Goal: Use online tool/utility: Use online tool/utility

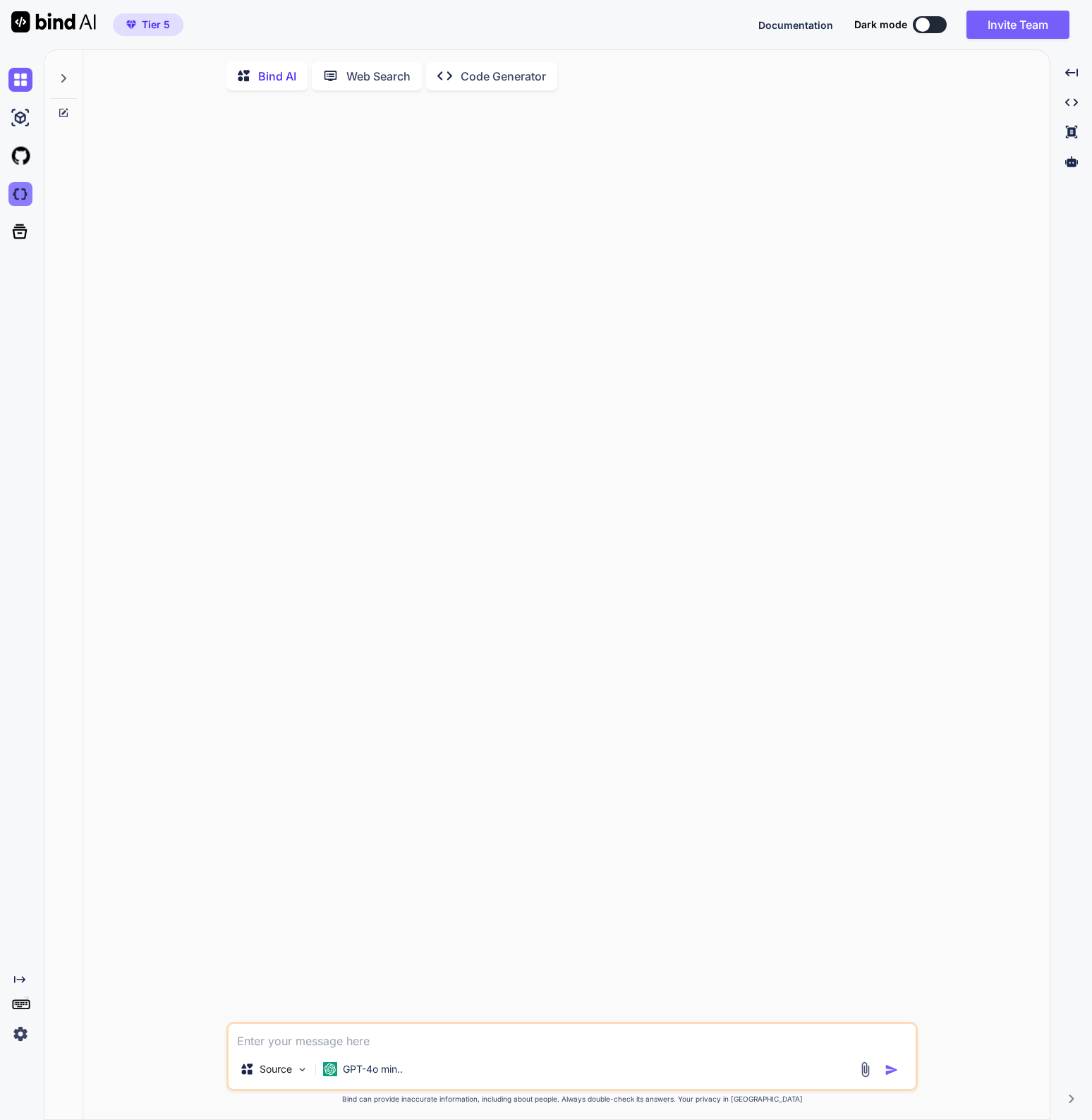
click at [18, 189] on img at bounding box center [21, 194] width 24 height 24
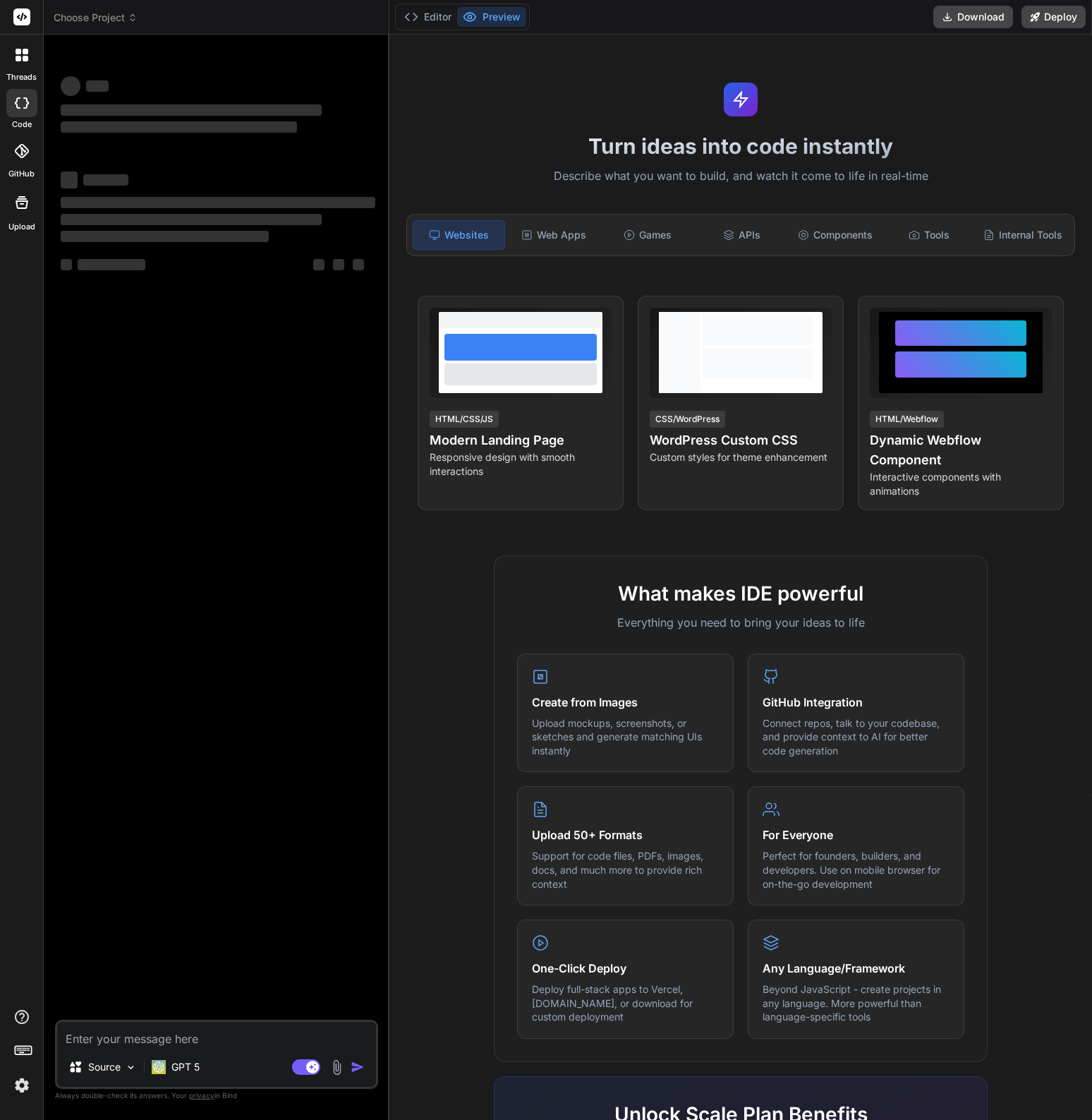
click at [90, 19] on span "Choose Project" at bounding box center [95, 18] width 84 height 14
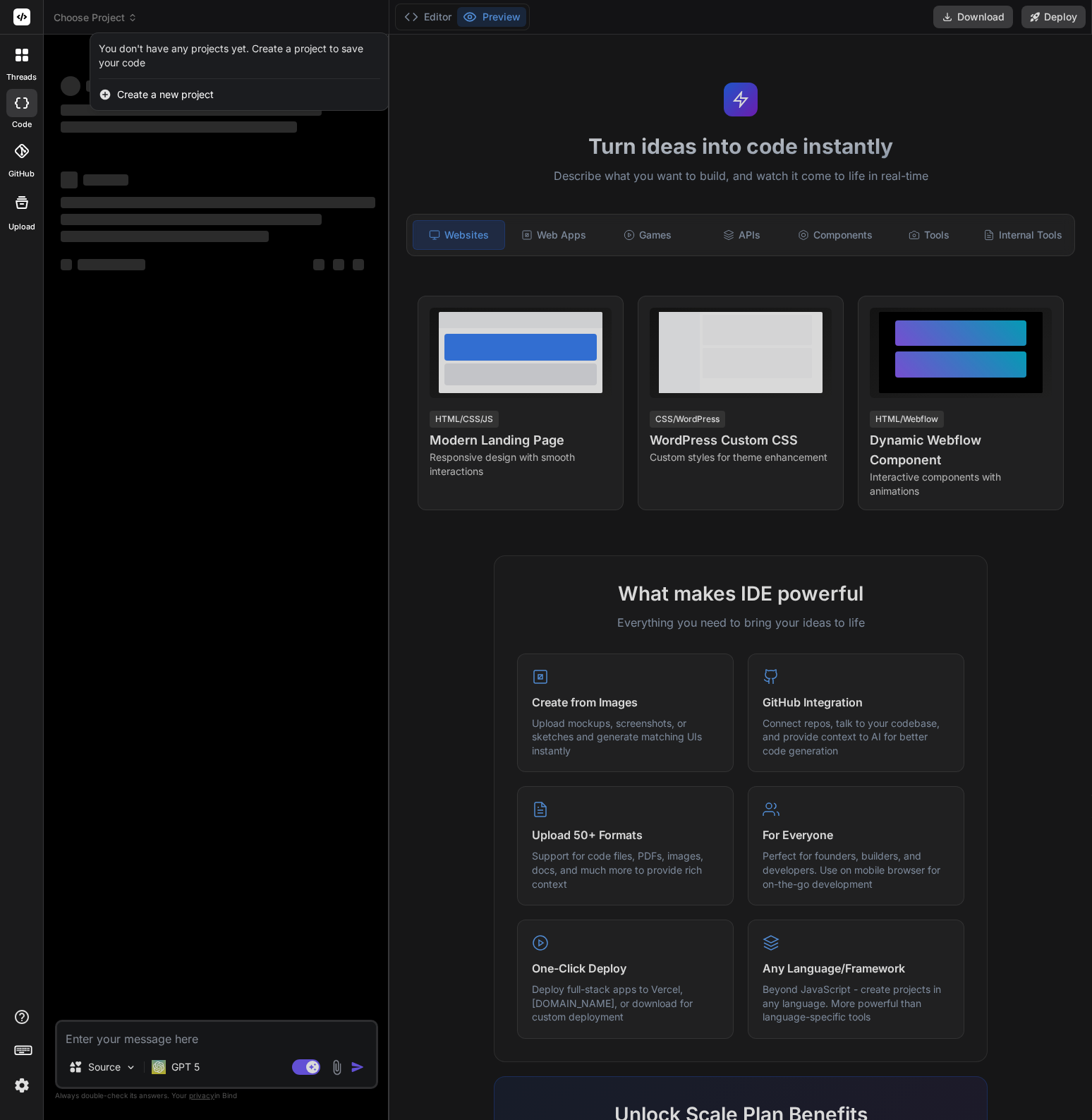
click at [203, 15] on div at bounding box center [546, 560] width 1092 height 1120
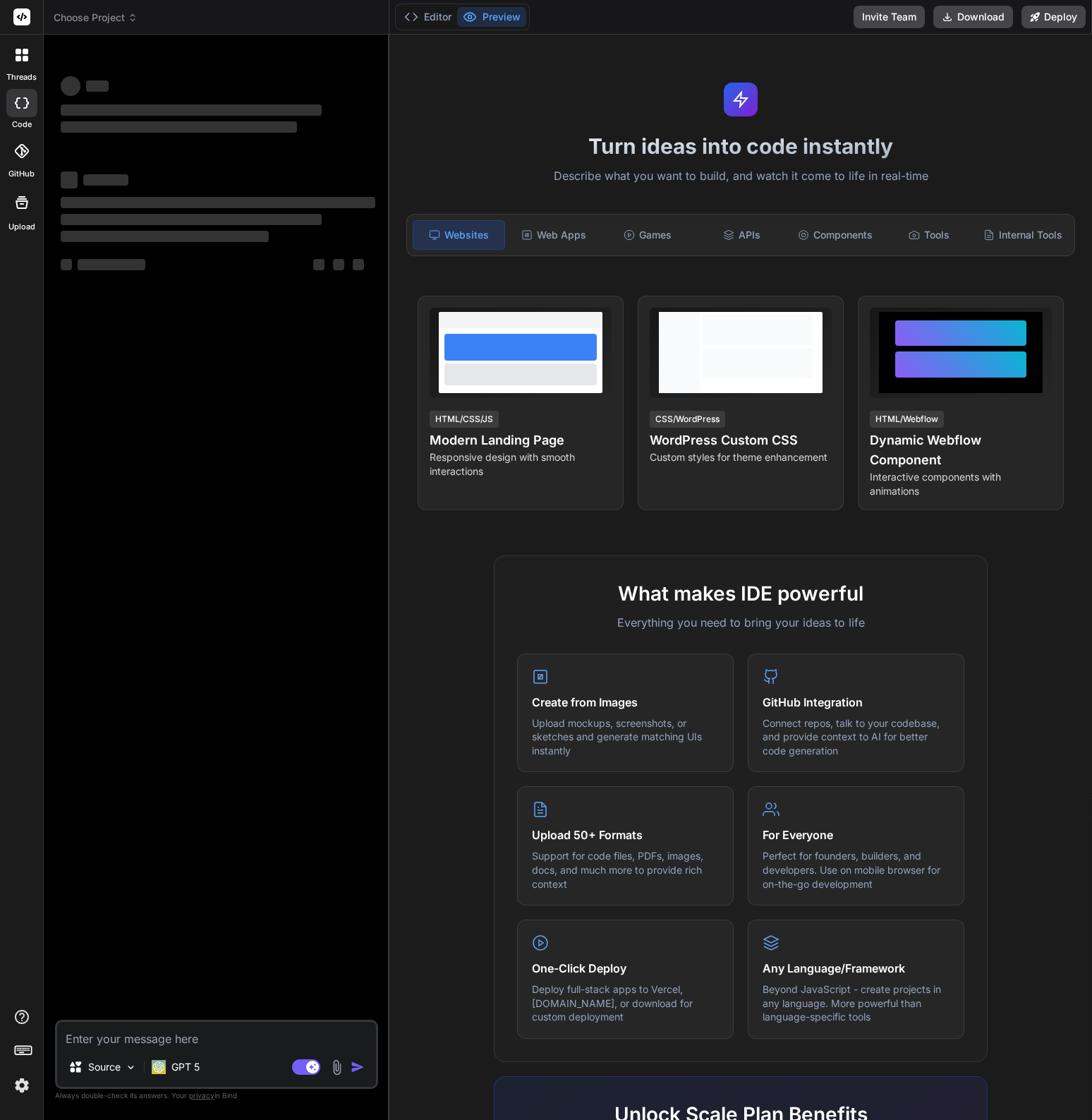
click at [85, 20] on span "Choose Project" at bounding box center [95, 18] width 84 height 14
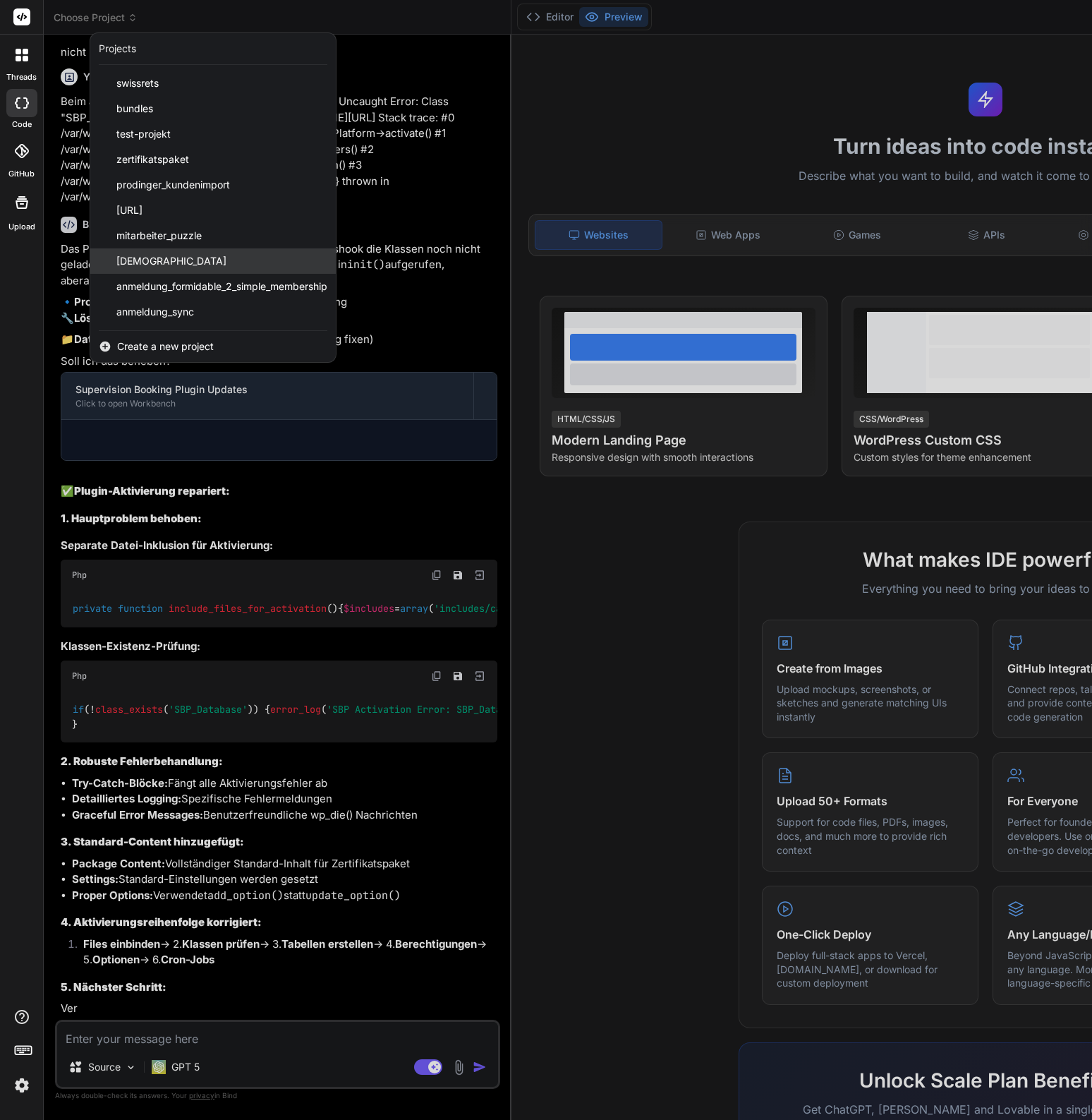
scroll to position [5396, 0]
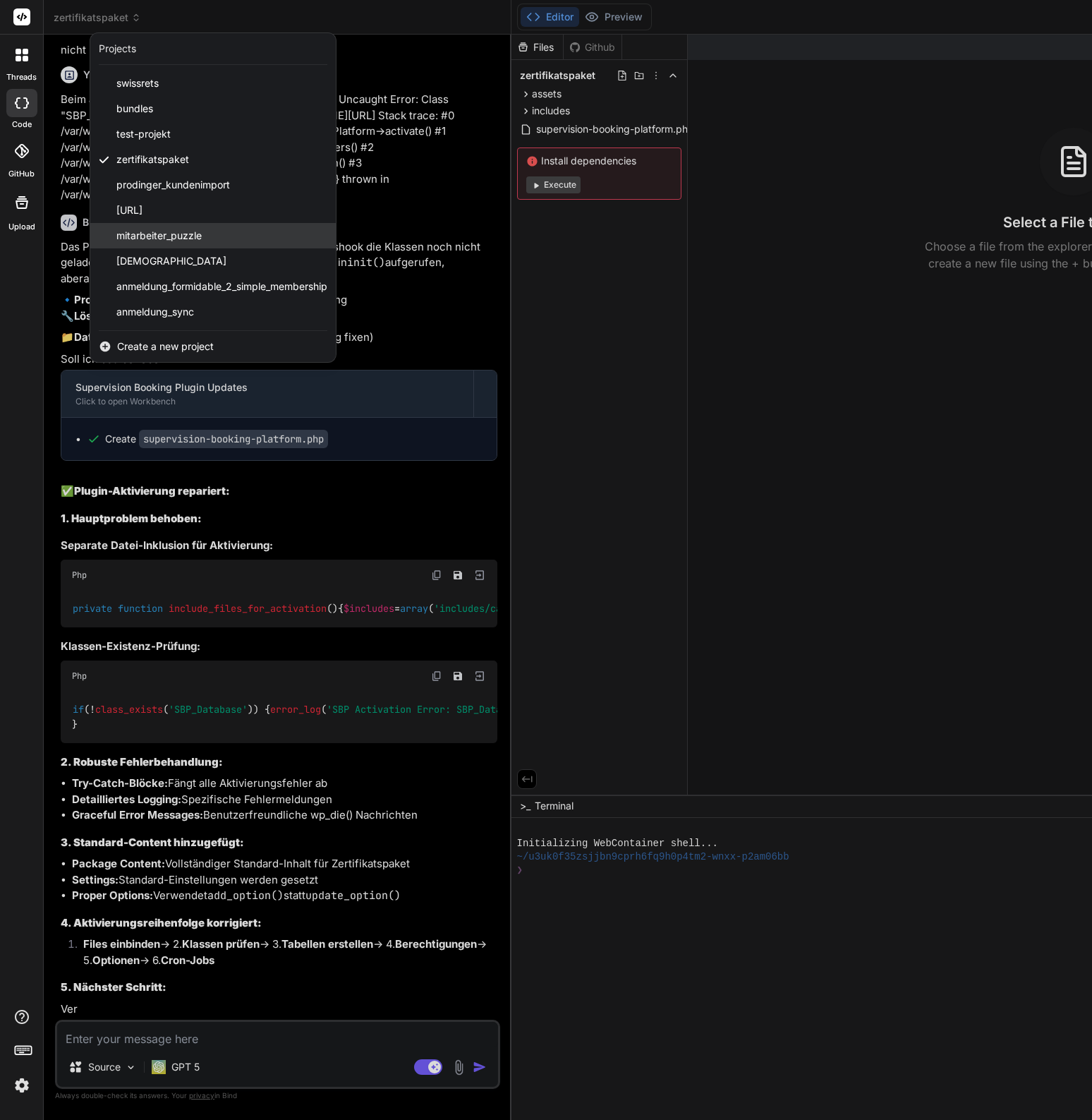
click at [160, 228] on span "mitarbeiter_puzzle" at bounding box center [158, 235] width 85 height 14
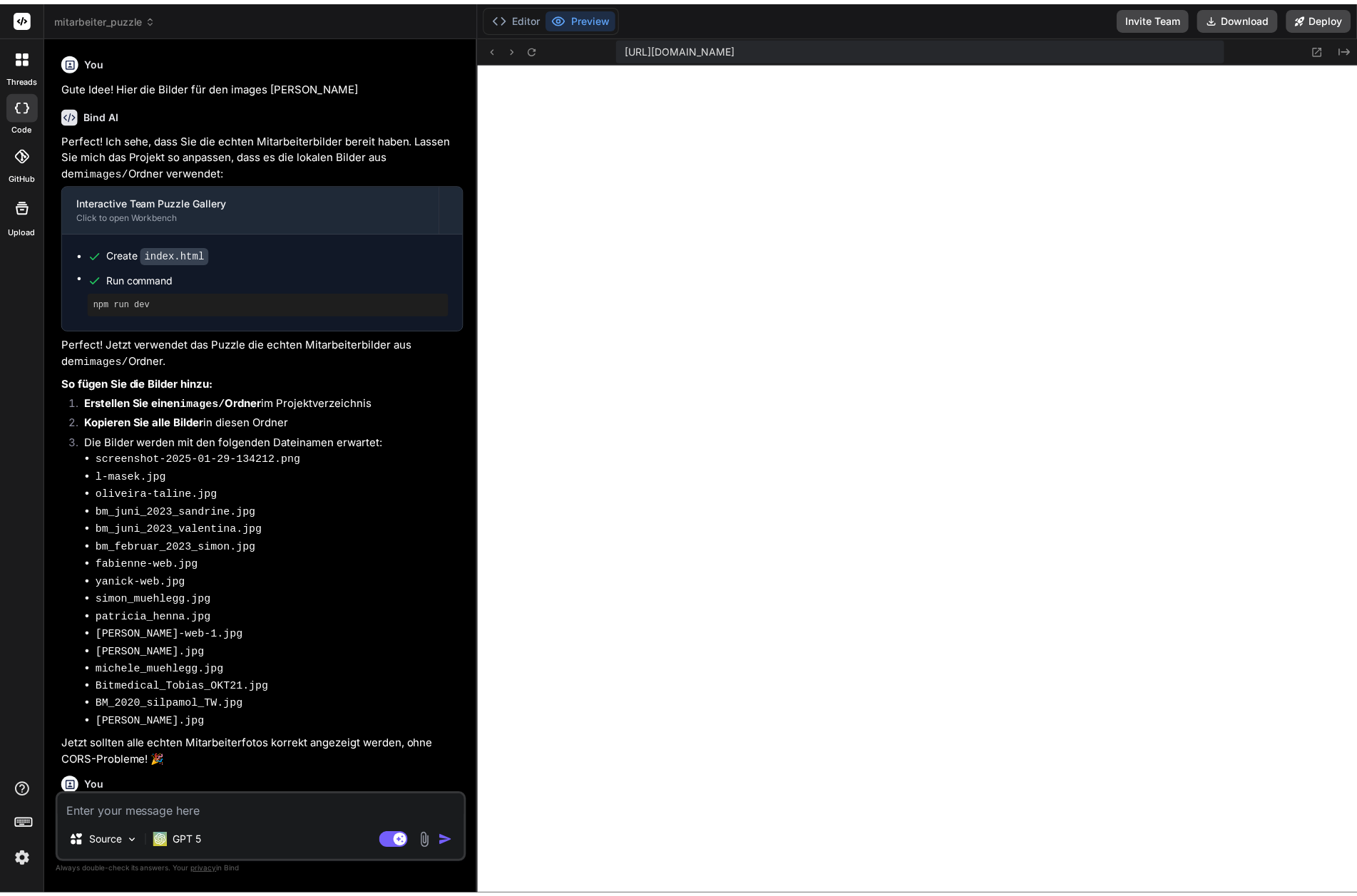
scroll to position [365, 0]
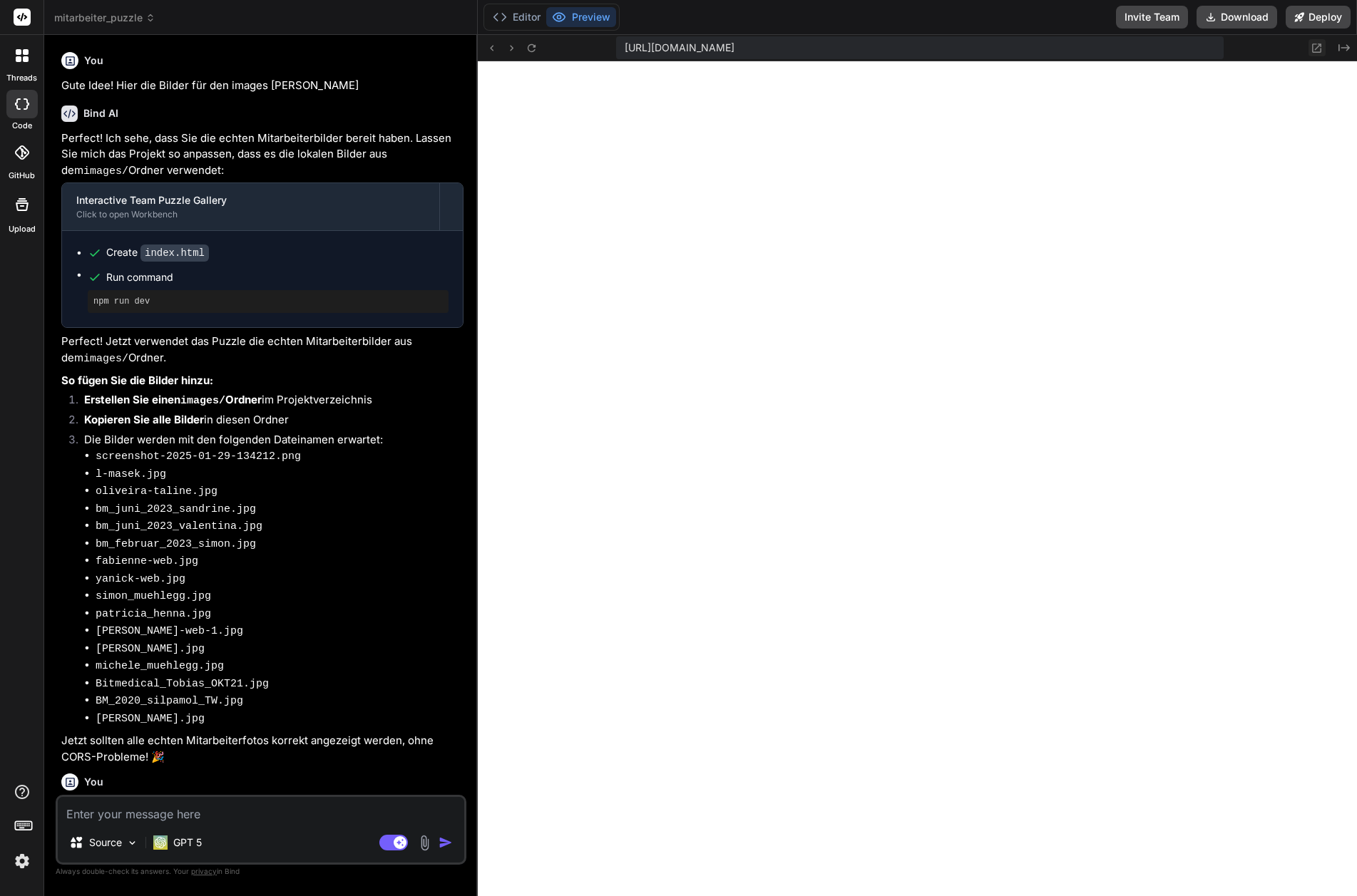
click at [1104, 51] on icon at bounding box center [1317, 47] width 12 height 12
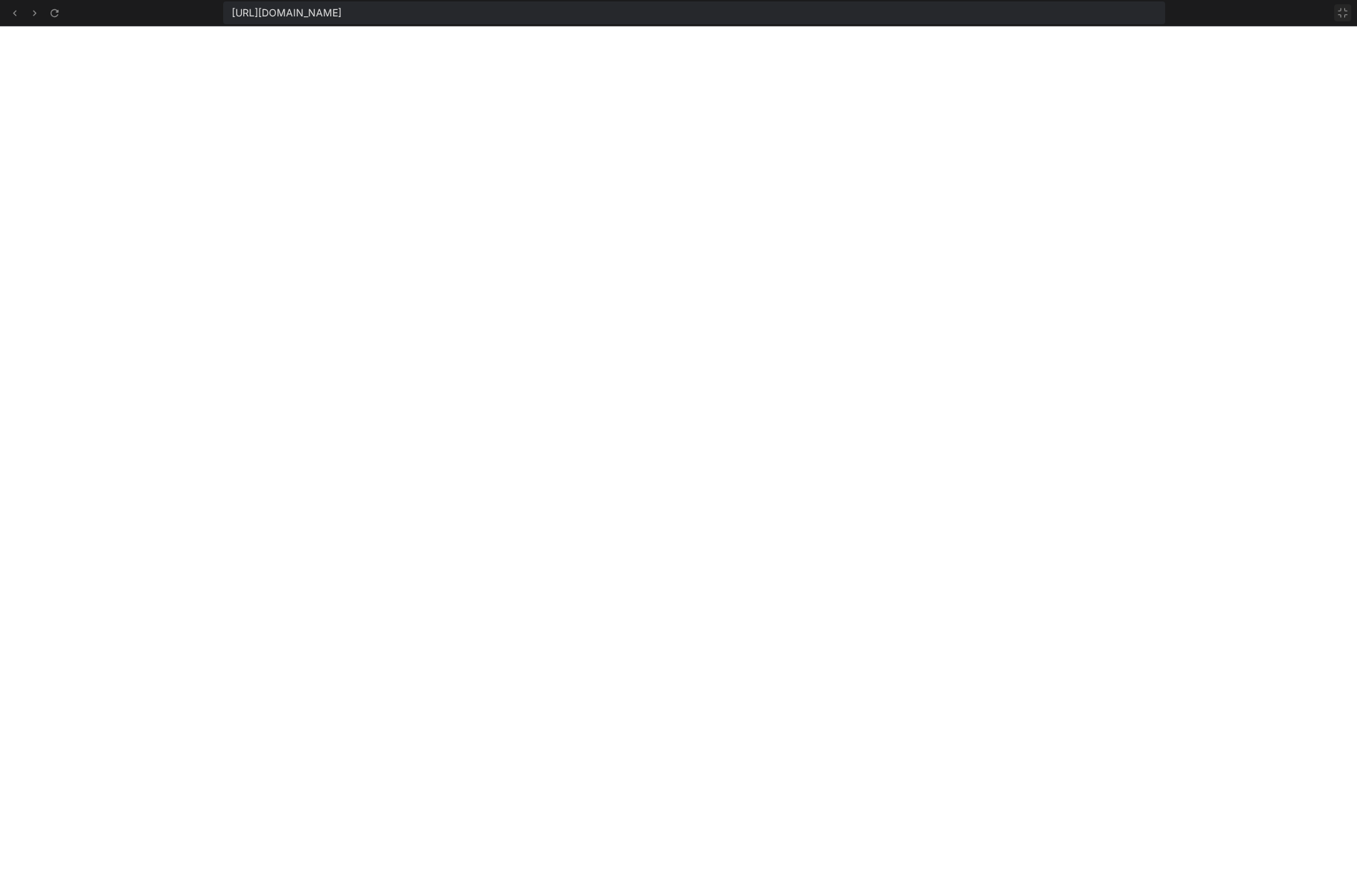
click at [1104, 15] on icon at bounding box center [1343, 13] width 9 height 9
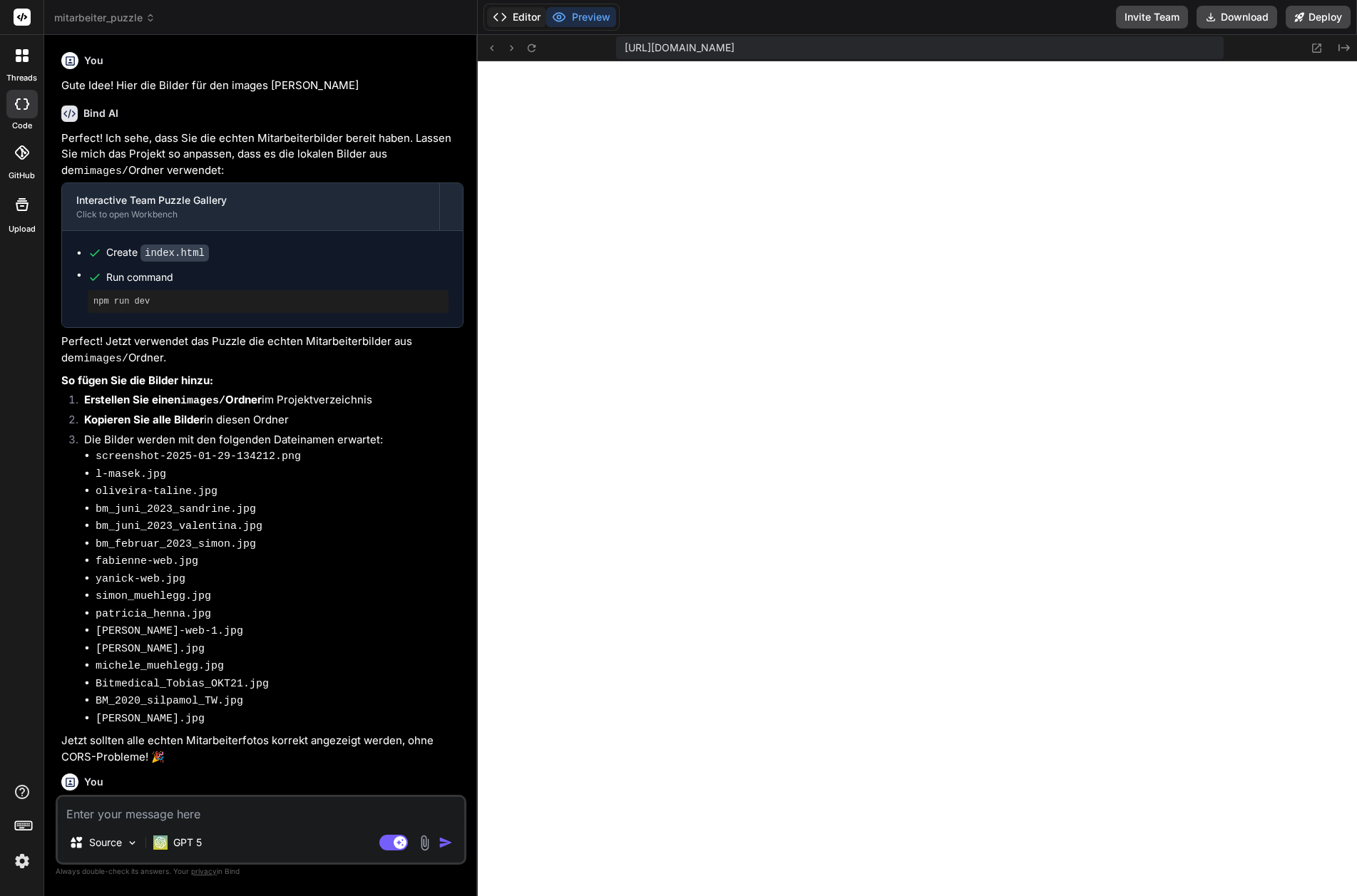
click at [528, 16] on button "Editor" at bounding box center [517, 17] width 59 height 20
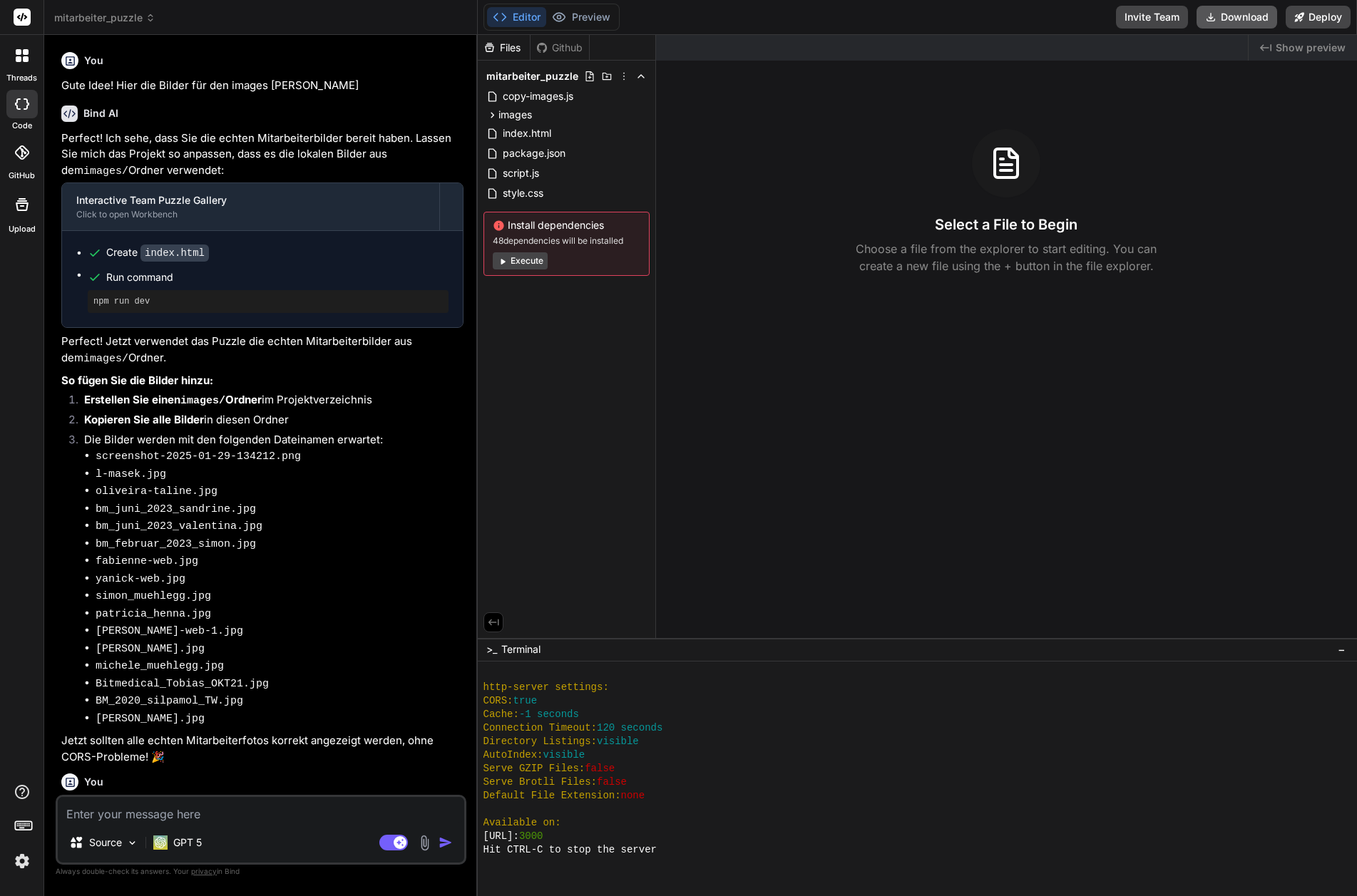
click at [1104, 19] on button "Download" at bounding box center [1237, 17] width 80 height 23
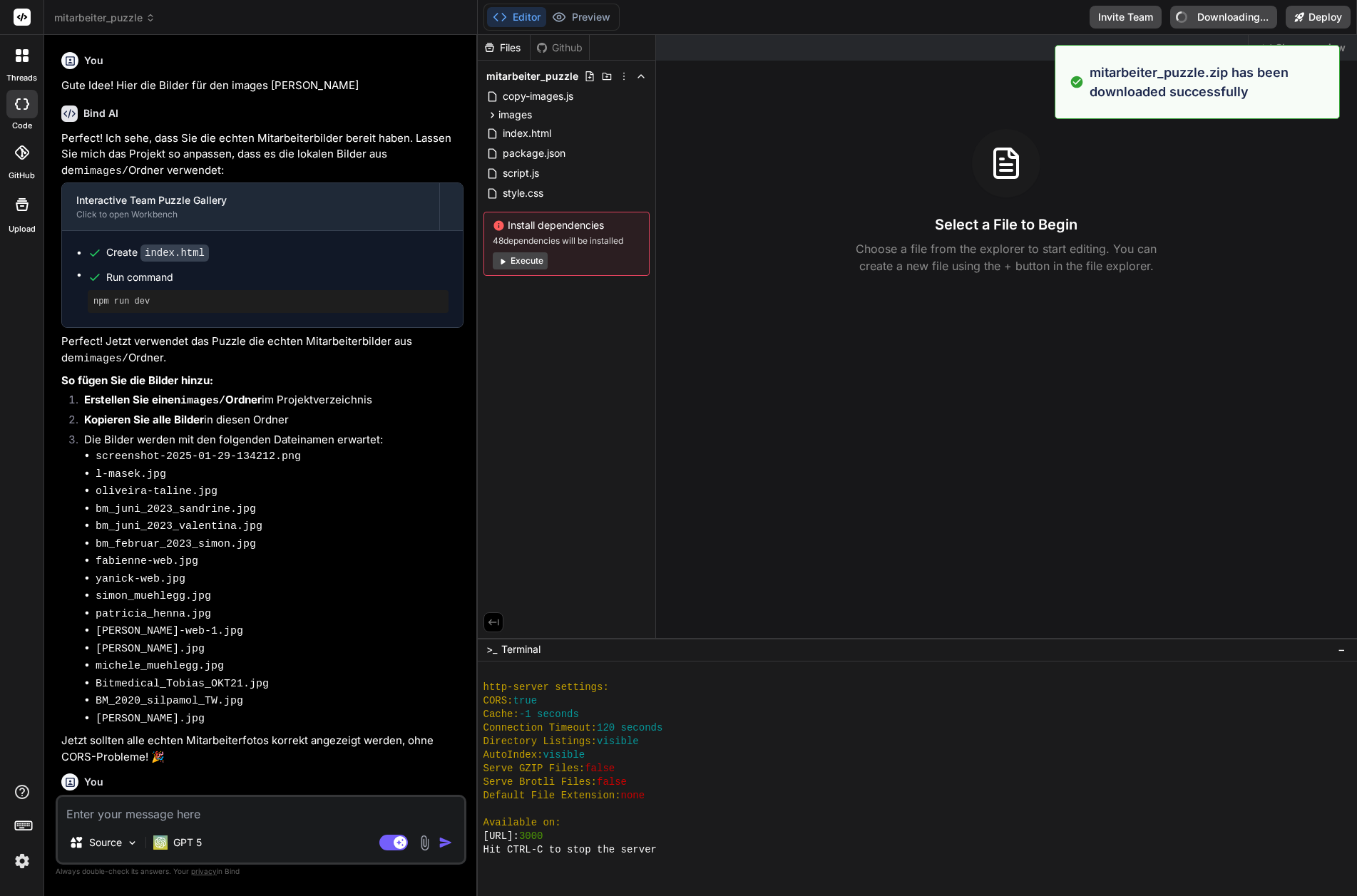
type textarea "x"
